Goal: Complete application form: Complete application form

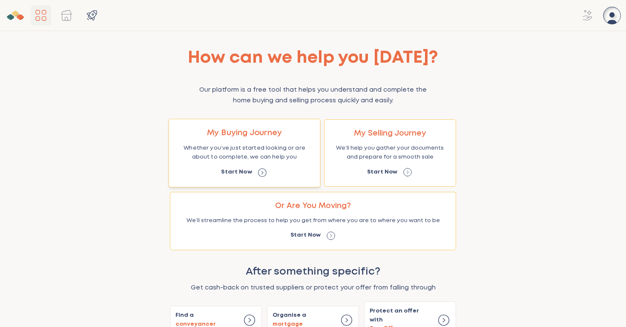
click at [272, 139] on div "My Buying Journey Whether you’ve just started looking or are about to complete,…" at bounding box center [244, 153] width 149 height 66
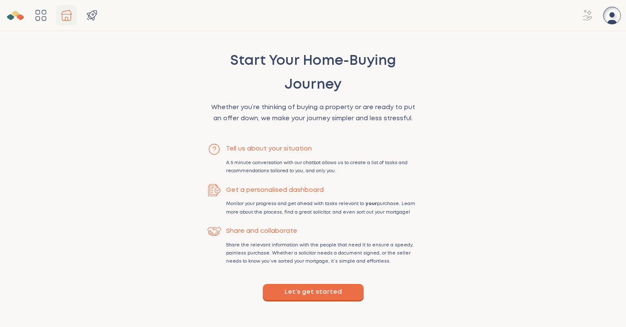
click at [336, 289] on button "Let’s get started" at bounding box center [313, 292] width 101 height 16
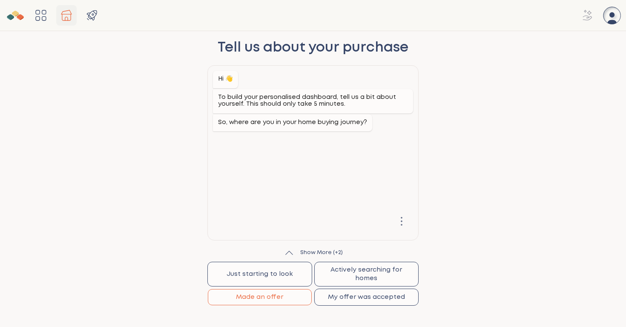
click at [296, 290] on button "Made an offer" at bounding box center [260, 297] width 104 height 16
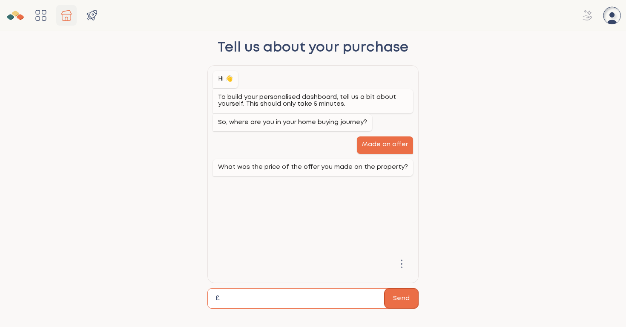
type input "******"
click at [403, 303] on button "Send" at bounding box center [401, 298] width 34 height 20
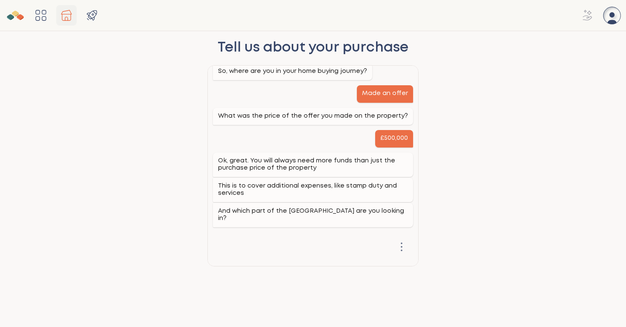
scroll to position [52, 0]
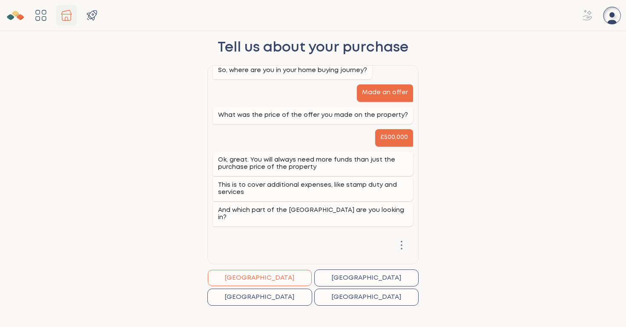
click at [287, 273] on button "[GEOGRAPHIC_DATA]" at bounding box center [260, 277] width 104 height 16
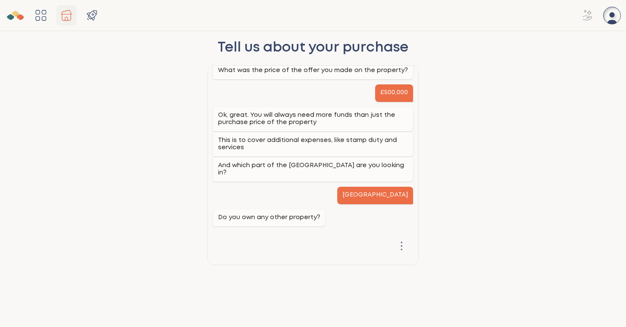
scroll to position [97, 0]
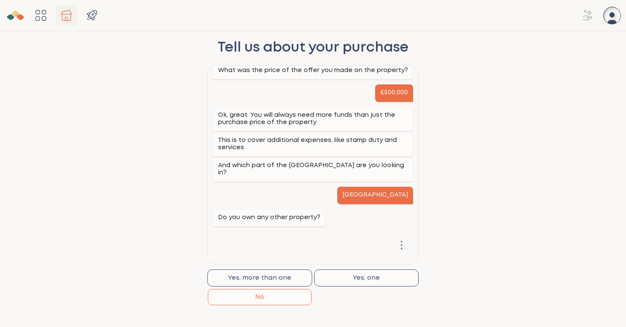
click at [286, 295] on button "No" at bounding box center [260, 297] width 104 height 16
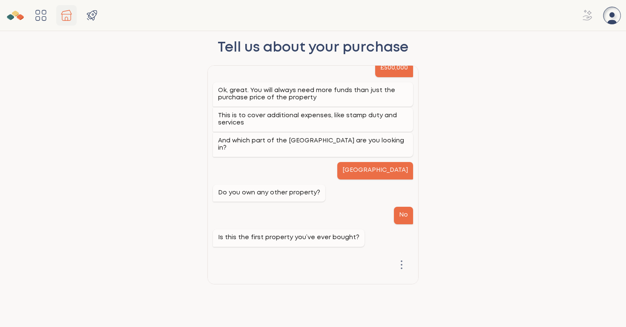
scroll to position [122, 0]
click at [286, 295] on button "Yes" at bounding box center [260, 297] width 104 height 16
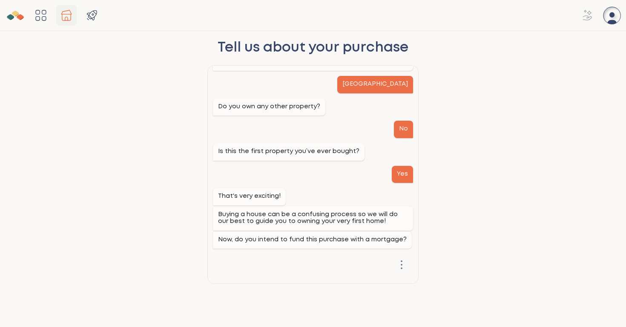
scroll to position [210, 0]
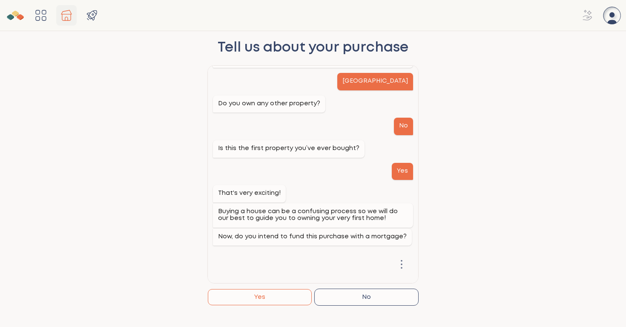
click at [286, 295] on button "Yes" at bounding box center [260, 297] width 104 height 16
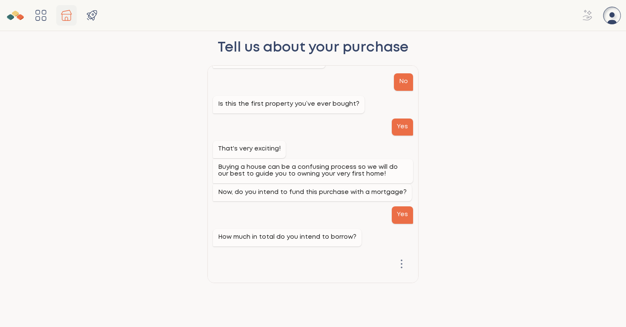
scroll to position [255, 0]
click at [236, 298] on input "******" at bounding box center [305, 298] width 157 height 20
type input "******"
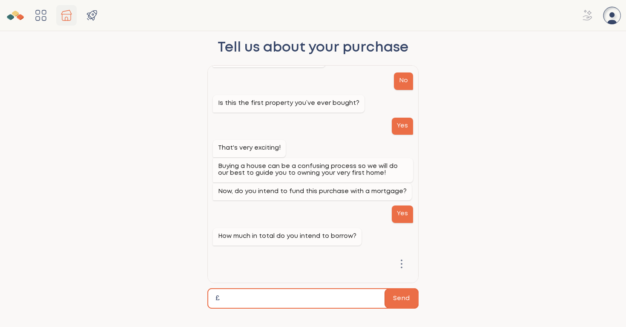
click at [410, 296] on button "Send" at bounding box center [401, 298] width 34 height 20
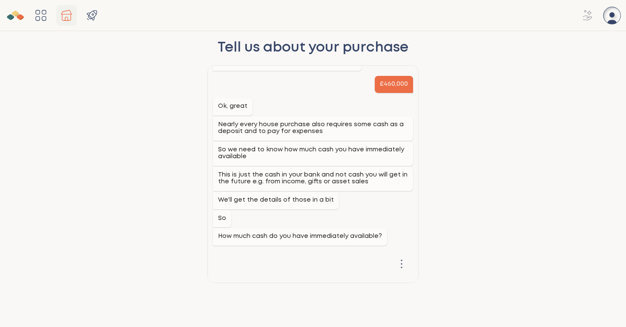
scroll to position [430, 0]
type input "****"
click at [384, 288] on button "Send" at bounding box center [401, 298] width 34 height 20
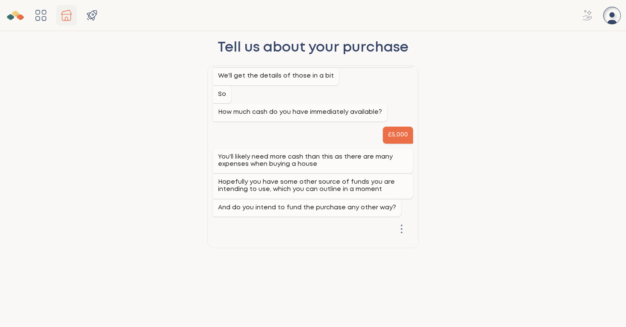
scroll to position [560, 0]
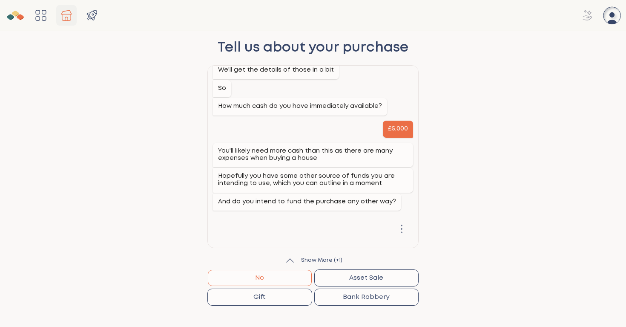
click at [283, 283] on button "No" at bounding box center [260, 277] width 104 height 16
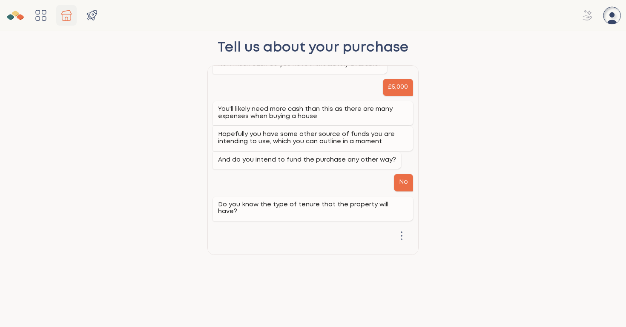
scroll to position [605, 0]
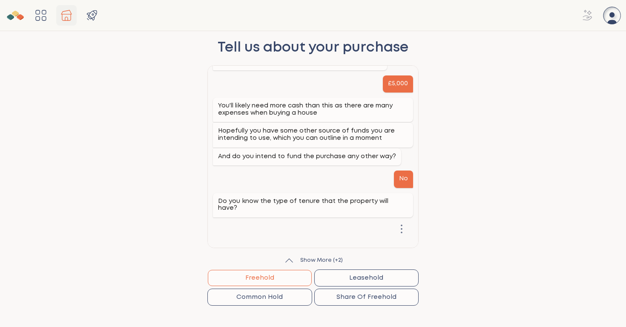
click at [283, 283] on button "Freehold" at bounding box center [260, 277] width 104 height 16
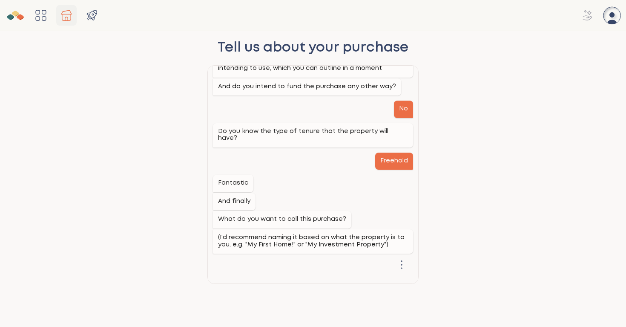
scroll to position [675, 0]
type input "**********"
click at [384, 289] on button "Send" at bounding box center [401, 298] width 34 height 19
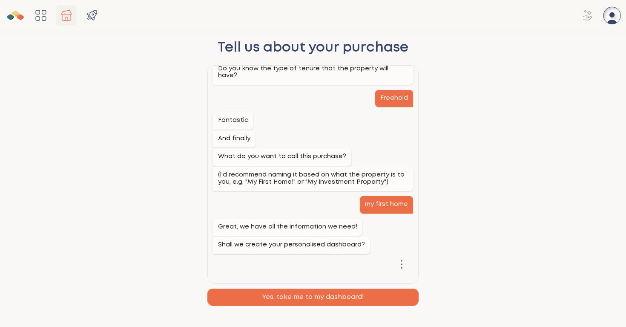
scroll to position [739, 0]
click at [272, 296] on button "Yes, take me to my dashboard!" at bounding box center [313, 297] width 210 height 16
